Goal: Information Seeking & Learning: Find specific fact

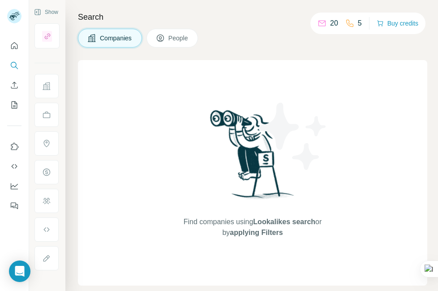
click at [180, 38] on span "People" at bounding box center [179, 38] width 21 height 9
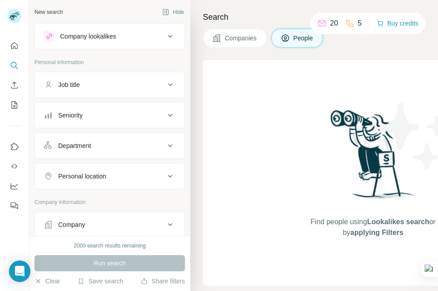
click at [127, 83] on div "Job title" at bounding box center [104, 84] width 121 height 9
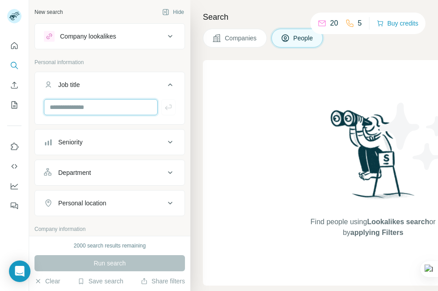
click at [100, 106] on input "text" at bounding box center [101, 107] width 114 height 16
type input "**********"
drag, startPoint x: 189, startPoint y: 90, endPoint x: 183, endPoint y: 101, distance: 12.8
click at [183, 101] on div "**********" at bounding box center [109, 118] width 161 height 236
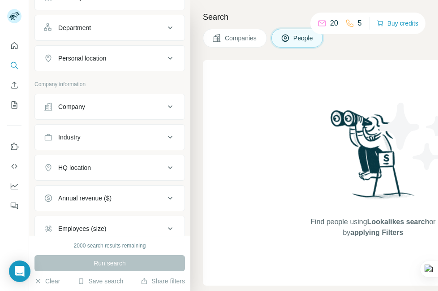
scroll to position [139, 0]
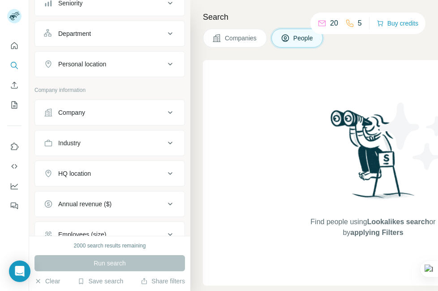
click at [165, 173] on icon at bounding box center [170, 173] width 11 height 11
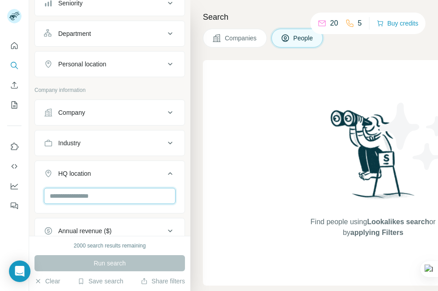
click at [96, 200] on input "text" at bounding box center [110, 196] width 132 height 16
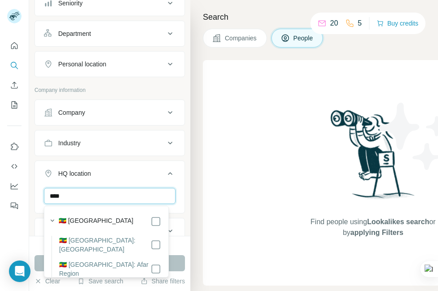
type input "****"
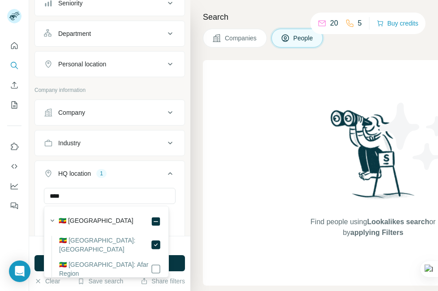
click at [183, 242] on div "2000 search results remaining" at bounding box center [110, 246] width 151 height 8
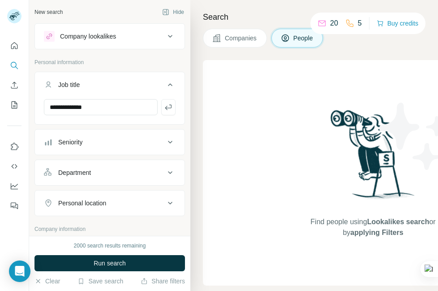
scroll to position [139, 0]
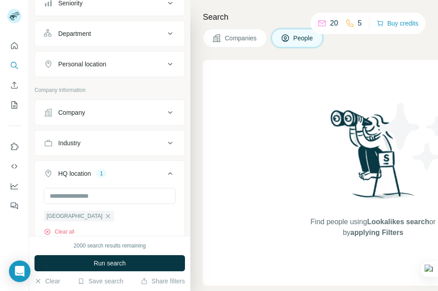
click at [303, 41] on span "People" at bounding box center [304, 38] width 21 height 9
drag, startPoint x: 153, startPoint y: 160, endPoint x: 122, endPoint y: 192, distance: 44.4
click at [122, 192] on ul "Company Industry HQ location 1 [GEOGRAPHIC_DATA] Clear all Annual revenue ($) E…" at bounding box center [110, 234] width 151 height 268
click at [152, 121] on button "Company" at bounding box center [110, 113] width 150 height 22
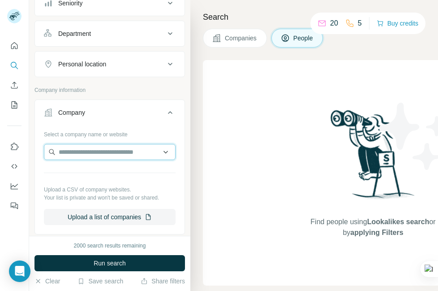
click at [121, 147] on input "text" at bounding box center [110, 152] width 132 height 16
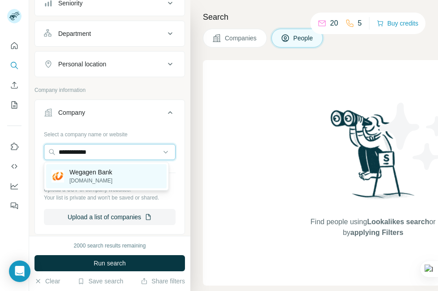
type input "**********"
click at [125, 169] on div "Wegagen Bank [DOMAIN_NAME]" at bounding box center [106, 176] width 121 height 24
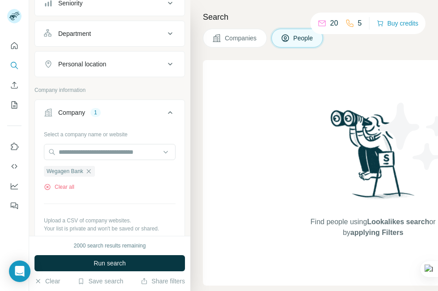
drag, startPoint x: 185, startPoint y: 111, endPoint x: 177, endPoint y: 159, distance: 48.7
click at [177, 159] on div "Select a company name or website Wegagen Bank Clear all Upload a CSV of company…" at bounding box center [110, 195] width 150 height 136
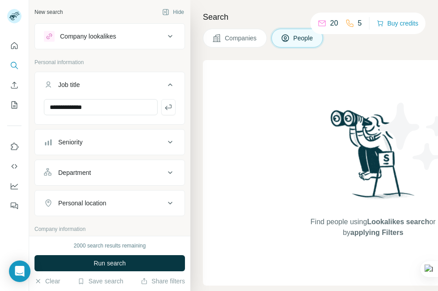
click at [136, 37] on div "Company lookalikes" at bounding box center [104, 36] width 121 height 11
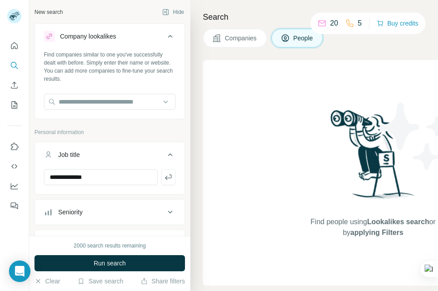
click at [246, 40] on span "Companies" at bounding box center [241, 38] width 33 height 9
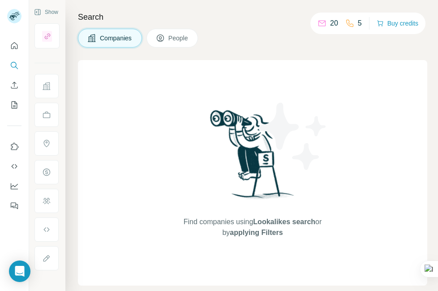
click at [168, 43] on button "People" at bounding box center [173, 38] width 52 height 19
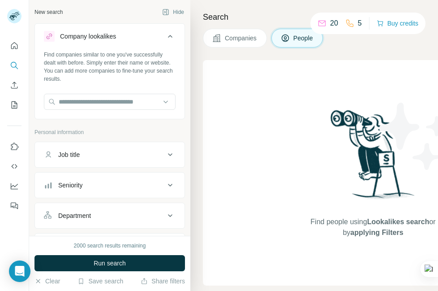
click at [112, 251] on div "2000 search results remaining Run search Clear Save search Share filters" at bounding box center [109, 263] width 161 height 55
click at [112, 244] on div "2000 search results remaining" at bounding box center [110, 246] width 72 height 8
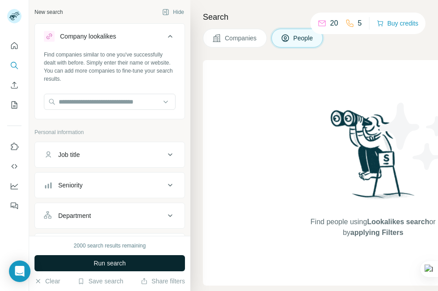
click at [111, 260] on span "Run search" at bounding box center [110, 263] width 32 height 9
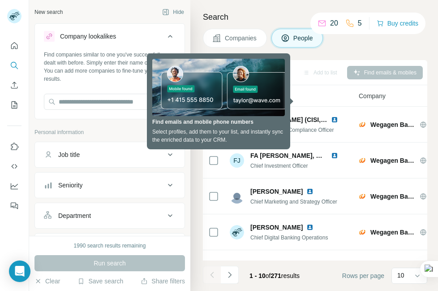
click at [333, 70] on div "Add to list" at bounding box center [320, 72] width 47 height 13
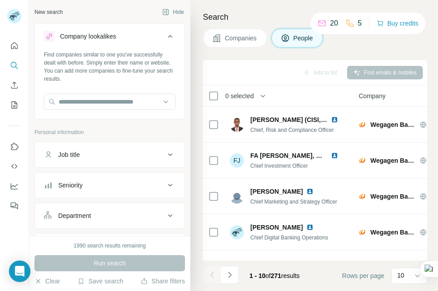
click at [168, 154] on icon at bounding box center [170, 154] width 4 height 3
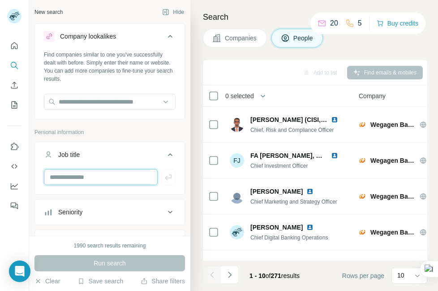
click at [107, 179] on input "text" at bounding box center [101, 177] width 114 height 16
type input "**********"
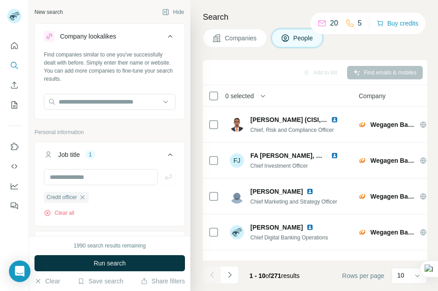
drag, startPoint x: 186, startPoint y: 43, endPoint x: 178, endPoint y: 56, distance: 16.3
click at [178, 56] on div "Find companies similar to one you've successfully dealt with before. Simply ent…" at bounding box center [110, 84] width 150 height 66
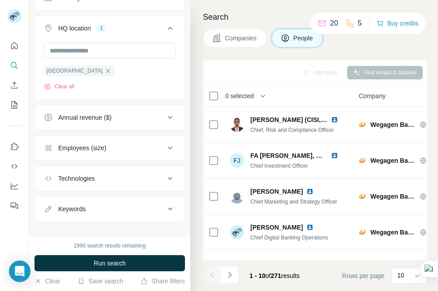
scroll to position [537, 0]
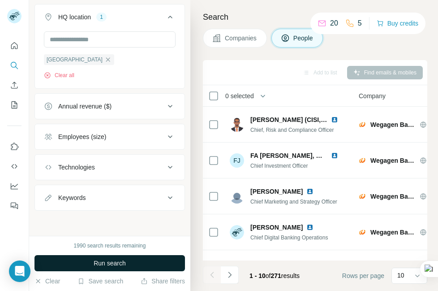
click at [139, 266] on button "Run search" at bounding box center [110, 263] width 151 height 16
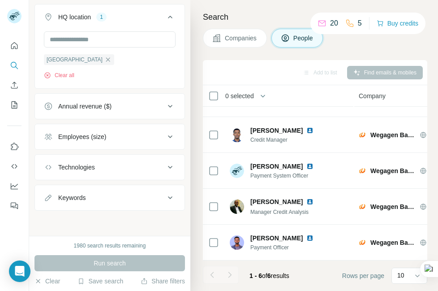
scroll to position [0, 0]
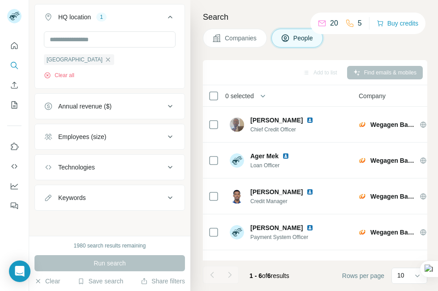
click at [167, 200] on icon at bounding box center [170, 197] width 11 height 11
click at [94, 222] on input "text" at bounding box center [101, 220] width 114 height 16
type input "**********"
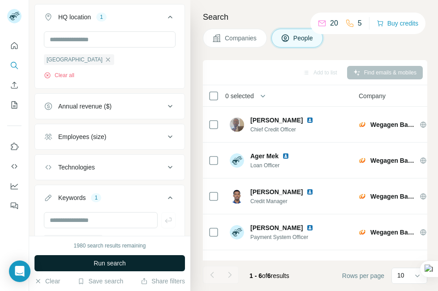
click at [112, 263] on span "Run search" at bounding box center [110, 263] width 32 height 9
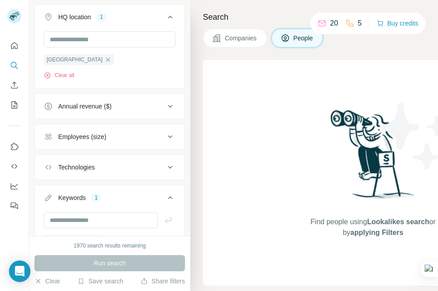
drag, startPoint x: 186, startPoint y: 170, endPoint x: 181, endPoint y: 160, distance: 11.0
click at [181, 160] on div "New search Hide Company lookalikes Find companies similar to one you've success…" at bounding box center [109, 118] width 161 height 236
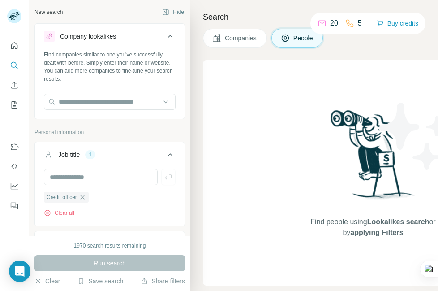
scroll to position [537, 0]
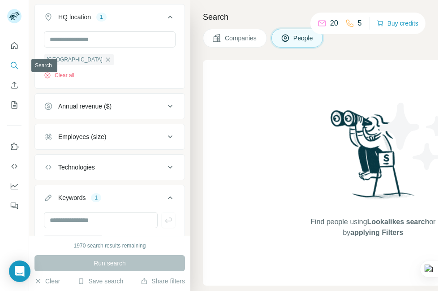
click at [13, 67] on icon "Search" at bounding box center [14, 65] width 6 height 6
click at [17, 75] on nav at bounding box center [14, 75] width 14 height 75
